Goal: Register for event/course

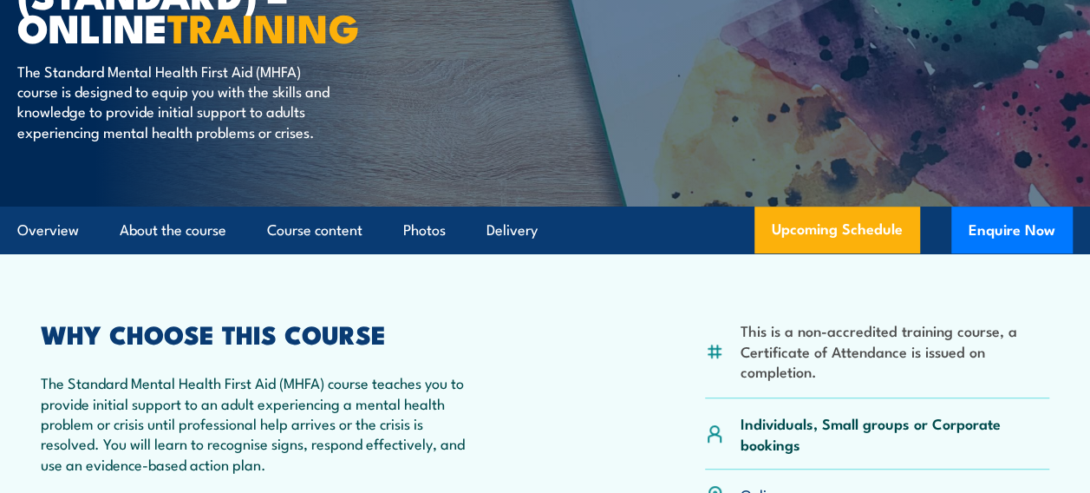
scroll to position [347, 0]
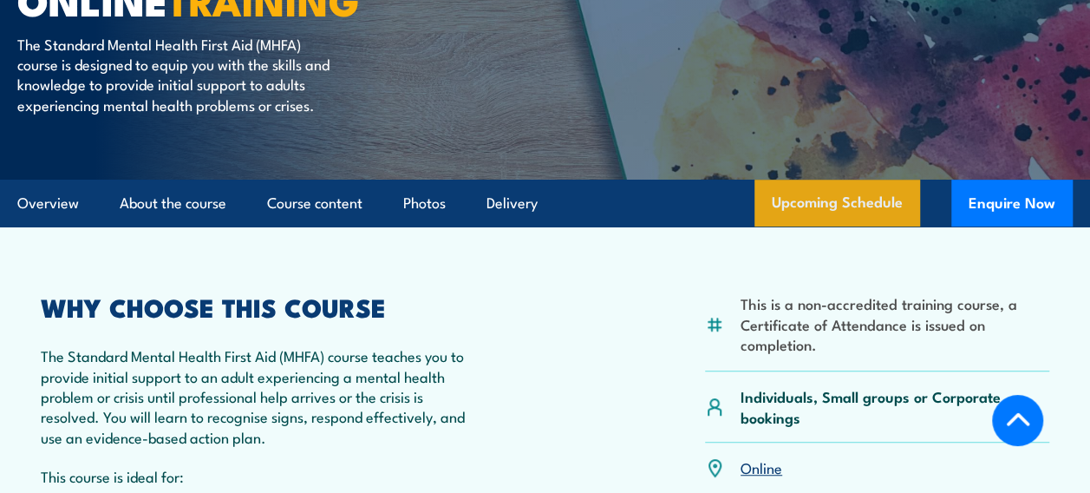
click at [841, 213] on link "Upcoming Schedule" at bounding box center [838, 203] width 166 height 47
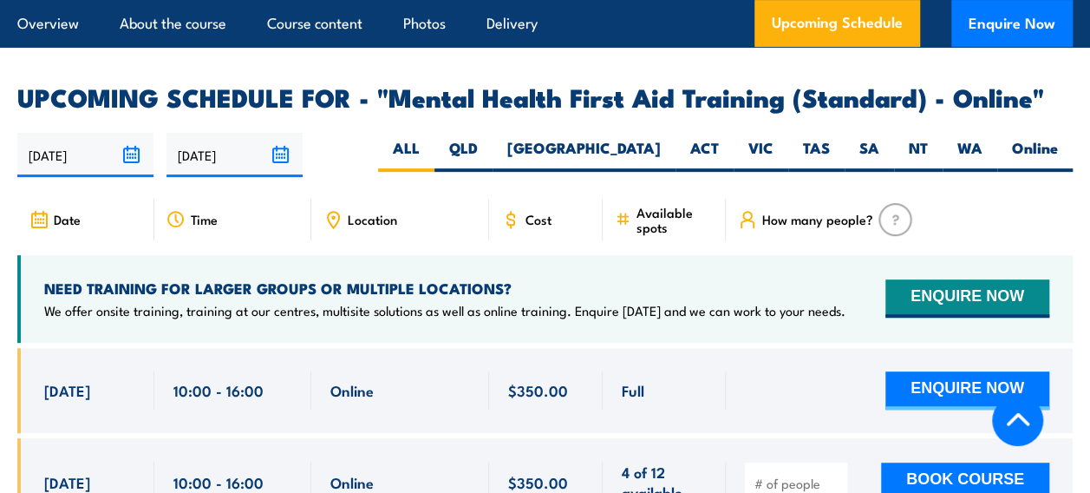
scroll to position [3390, 0]
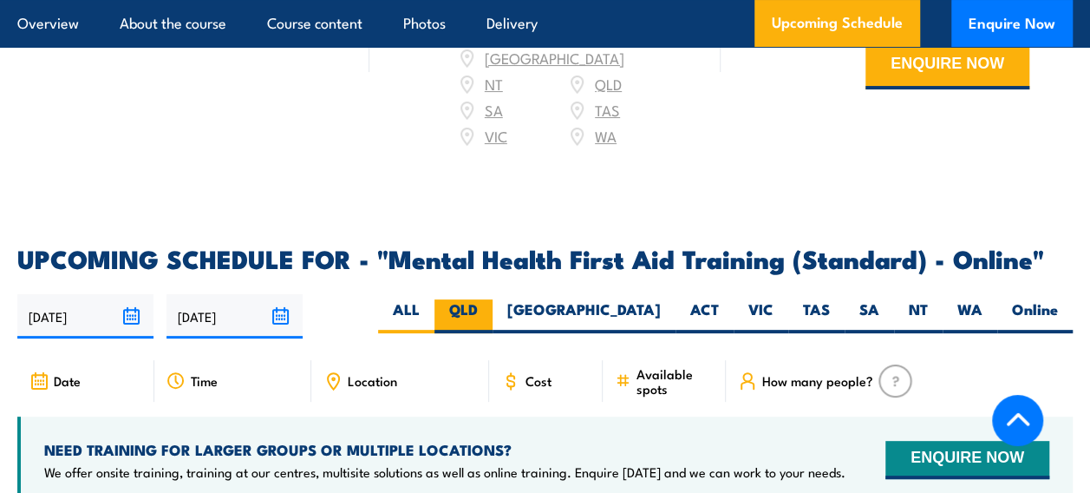
click at [493, 299] on label "QLD" at bounding box center [464, 316] width 58 height 34
click at [489, 299] on input "QLD" at bounding box center [483, 304] width 11 height 11
radio input "true"
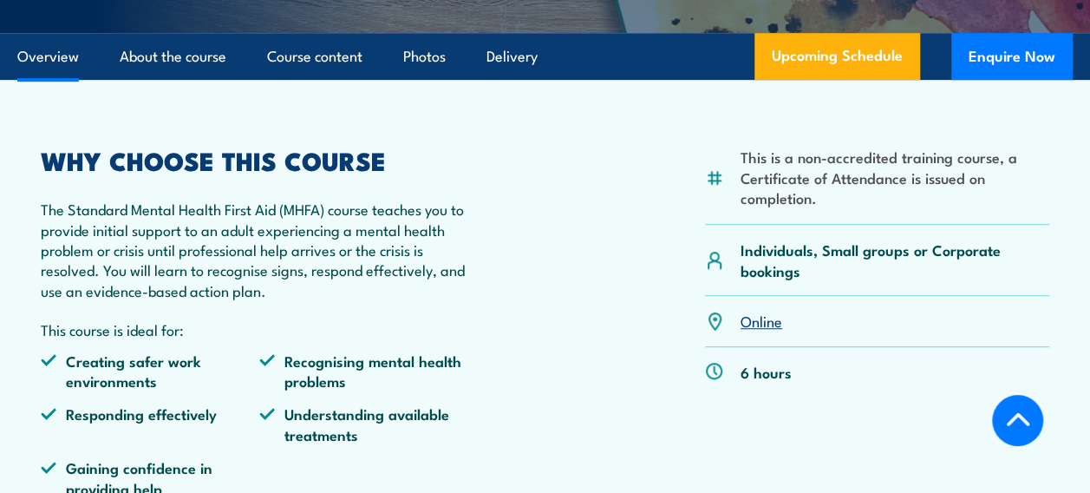
scroll to position [520, 0]
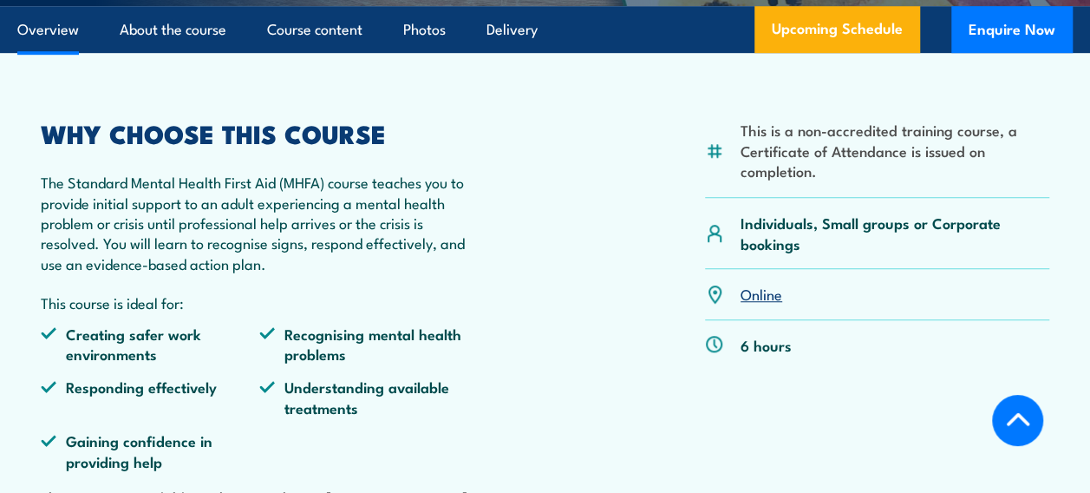
click at [755, 304] on link "Online" at bounding box center [762, 293] width 42 height 21
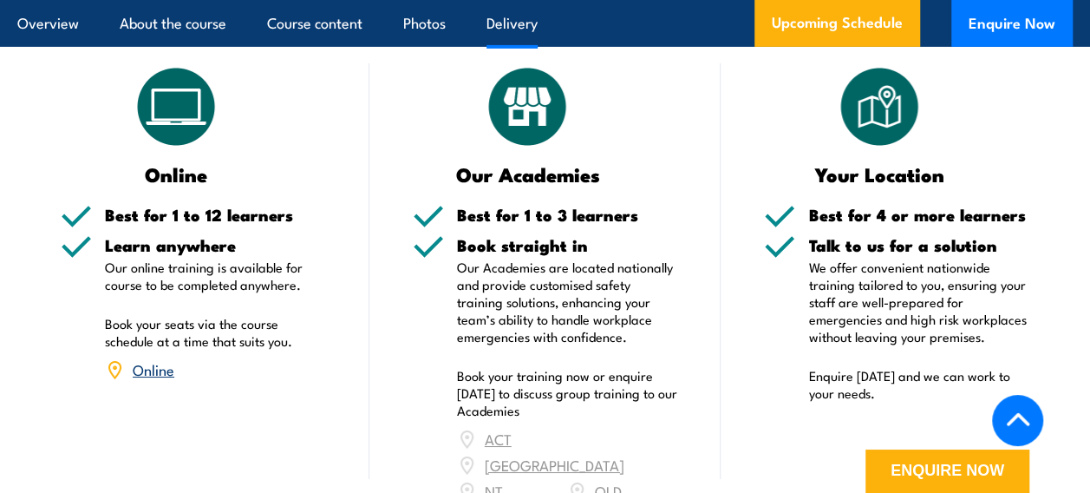
scroll to position [2956, 0]
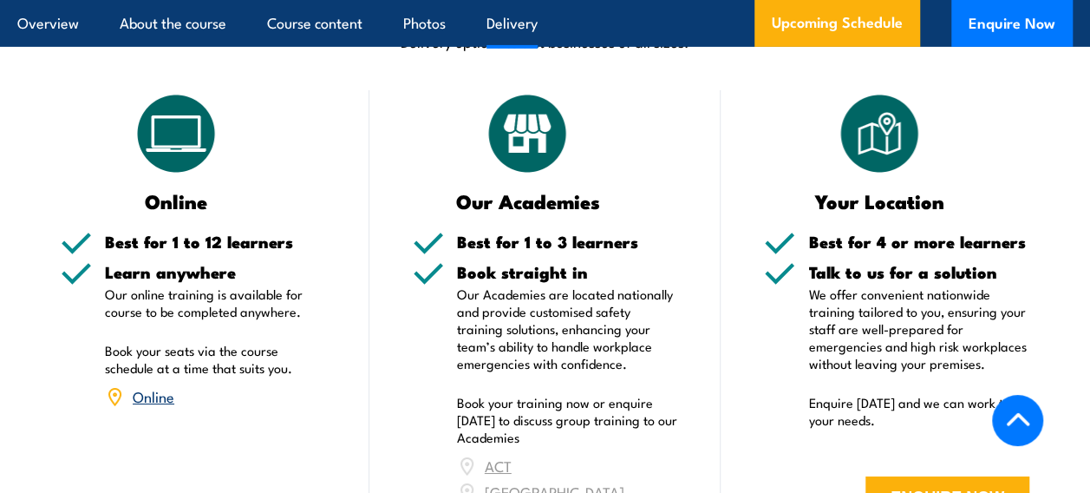
click at [156, 385] on link "Online" at bounding box center [154, 395] width 42 height 21
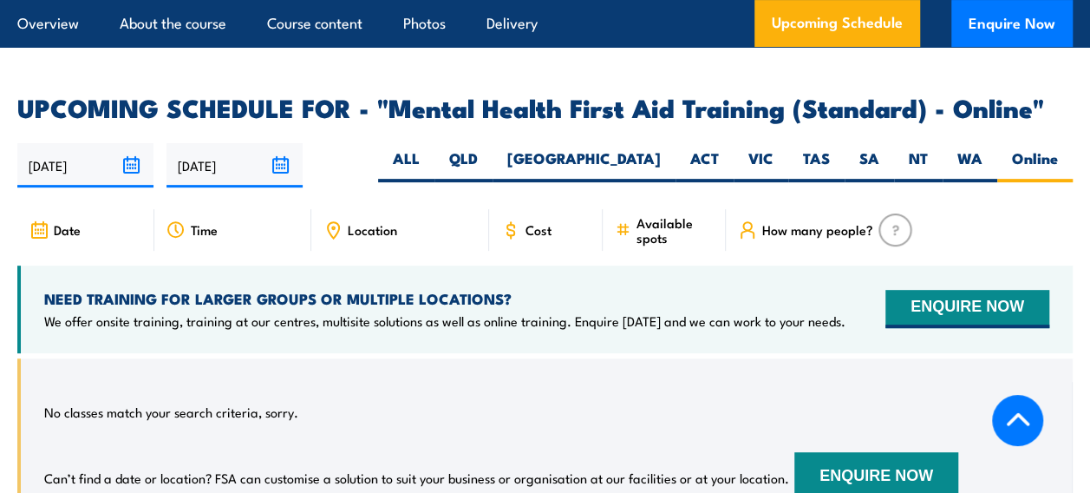
scroll to position [3563, 0]
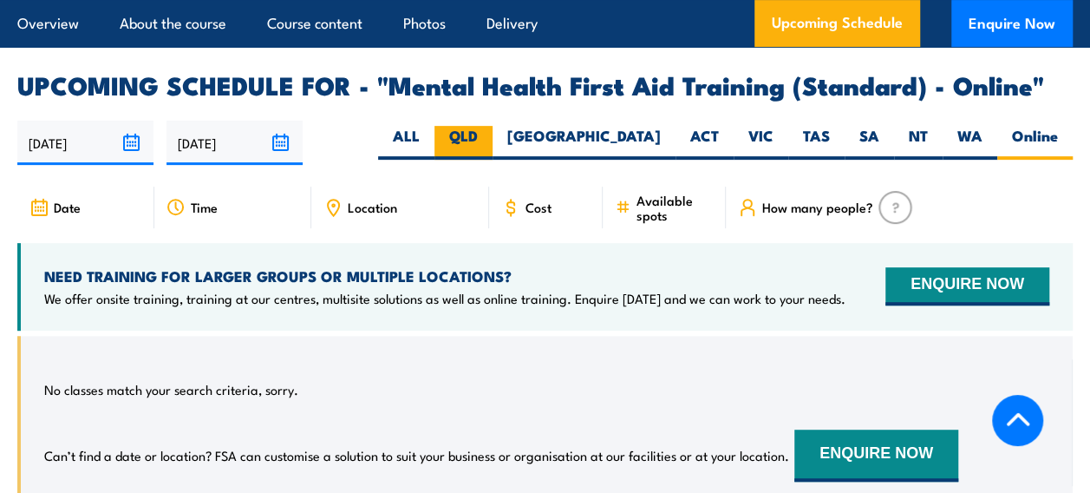
click at [493, 126] on label "QLD" at bounding box center [464, 143] width 58 height 34
click at [489, 126] on input "QLD" at bounding box center [483, 131] width 11 height 11
radio input "true"
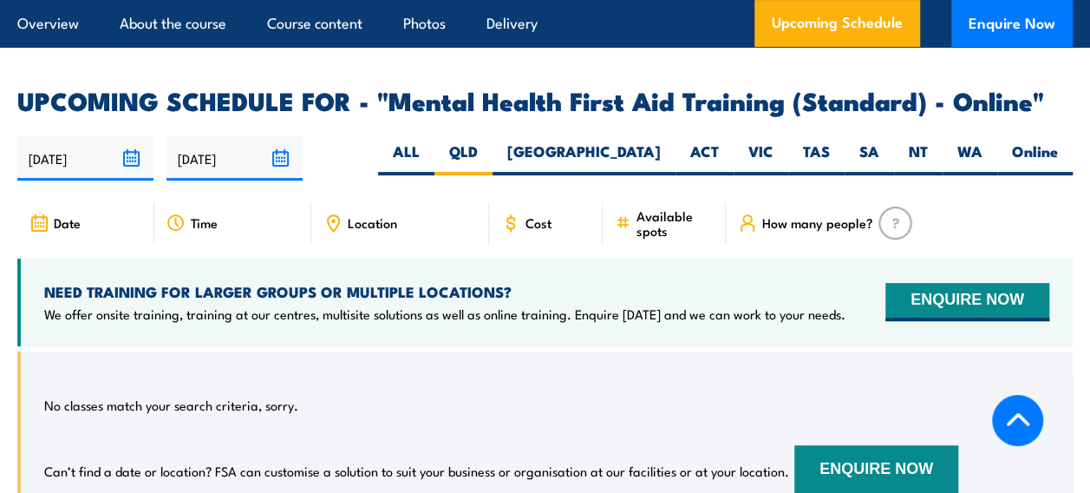
scroll to position [3563, 0]
